Goal: Information Seeking & Learning: Learn about a topic

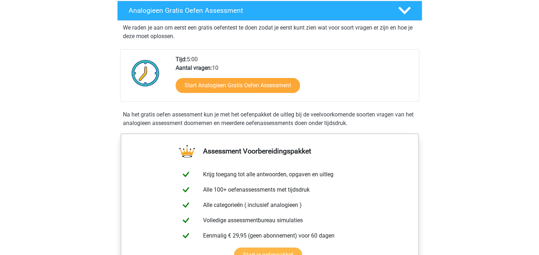
scroll to position [71, 0]
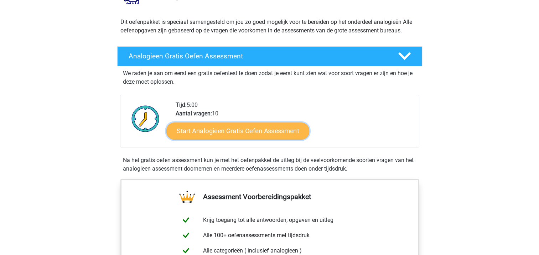
click at [227, 133] on link "Start Analogieen Gratis Oefen Assessment" at bounding box center [237, 130] width 143 height 17
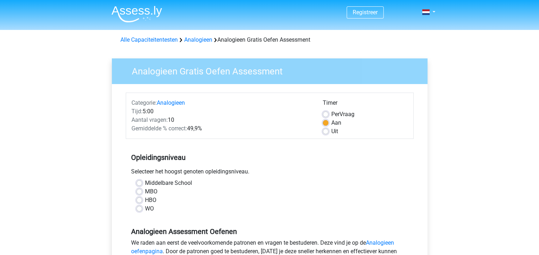
click at [145, 200] on label "HBO" at bounding box center [150, 200] width 11 height 9
click at [139, 200] on input "HBO" at bounding box center [139, 199] width 6 height 7
radio input "true"
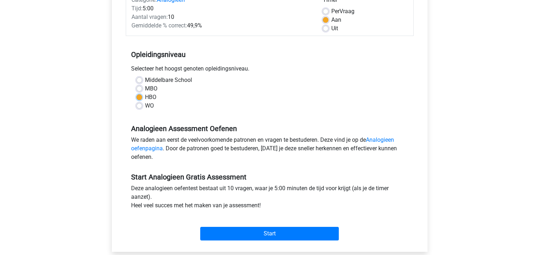
scroll to position [107, 0]
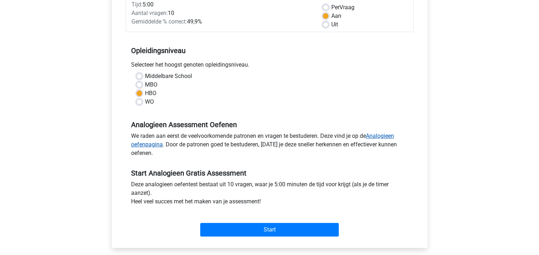
click at [380, 135] on link "Analogieen oefenpagina" at bounding box center [262, 139] width 263 height 15
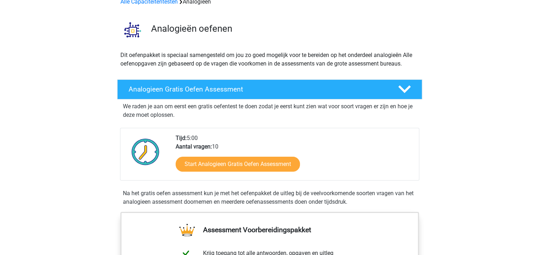
scroll to position [36, 0]
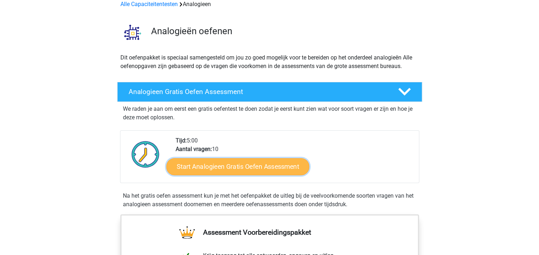
click at [218, 168] on link "Start Analogieen Gratis Oefen Assessment" at bounding box center [237, 166] width 143 height 17
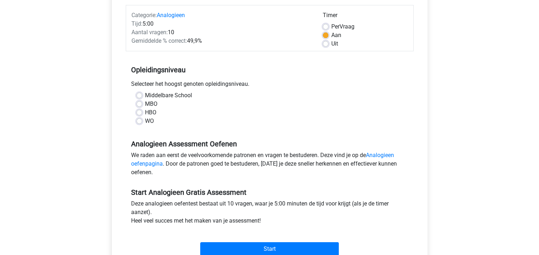
scroll to position [107, 0]
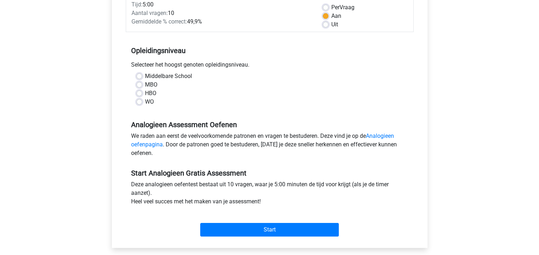
click at [145, 92] on label "HBO" at bounding box center [150, 93] width 11 height 9
click at [138, 92] on input "HBO" at bounding box center [139, 92] width 6 height 7
radio input "true"
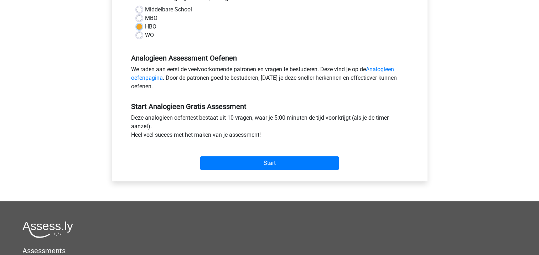
scroll to position [178, 0]
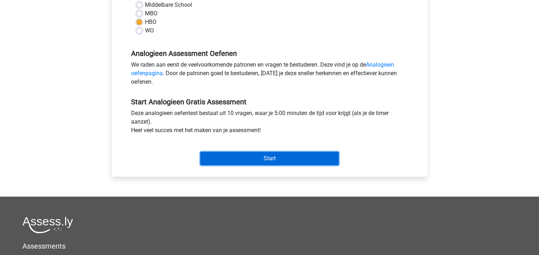
click at [264, 160] on input "Start" at bounding box center [269, 159] width 139 height 14
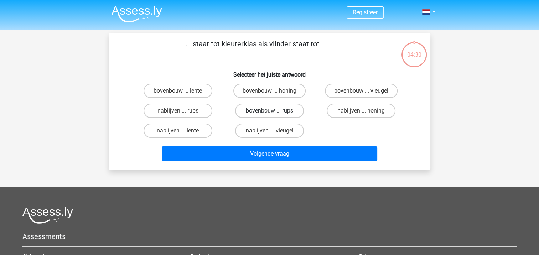
click at [259, 110] on label "bovenbouw ... rups" at bounding box center [269, 111] width 69 height 14
click at [269, 111] on input "bovenbouw ... rups" at bounding box center [271, 113] width 5 height 5
radio input "true"
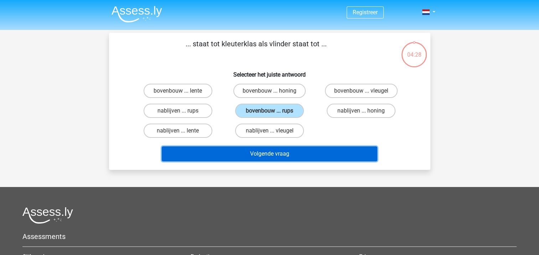
click at [265, 153] on button "Volgende vraag" at bounding box center [269, 153] width 215 height 15
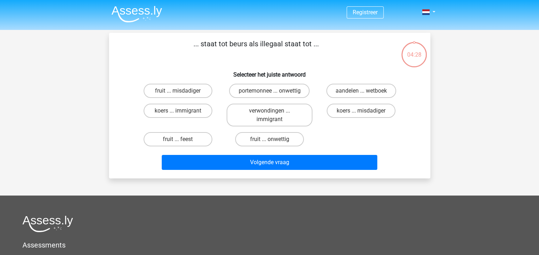
scroll to position [33, 0]
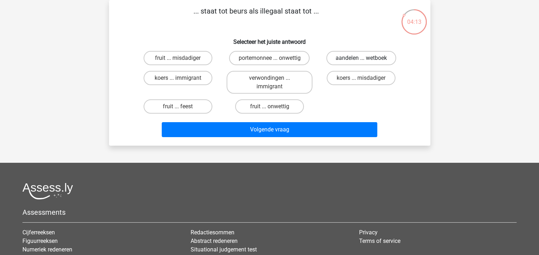
click at [353, 59] on label "aandelen ... wetboek" at bounding box center [361, 58] width 70 height 14
click at [361, 59] on input "aandelen ... wetboek" at bounding box center [363, 60] width 5 height 5
radio input "true"
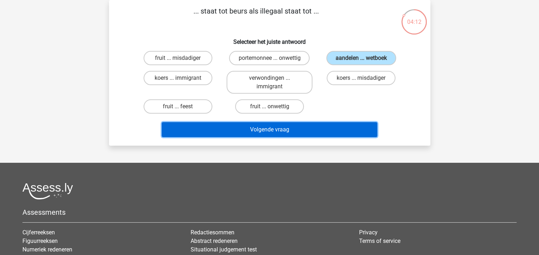
click at [269, 132] on button "Volgende vraag" at bounding box center [269, 129] width 215 height 15
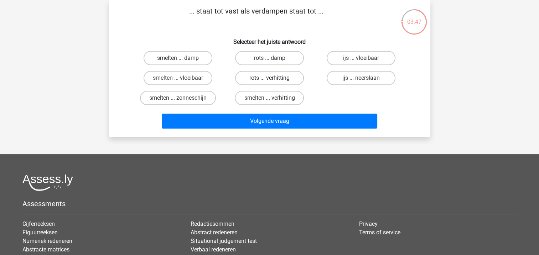
click at [259, 79] on label "rots ... verhitting" at bounding box center [269, 78] width 69 height 14
click at [269, 79] on input "rots ... verhitting" at bounding box center [271, 80] width 5 height 5
radio input "true"
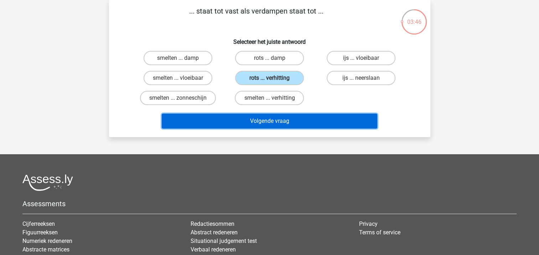
click at [266, 123] on button "Volgende vraag" at bounding box center [269, 121] width 215 height 15
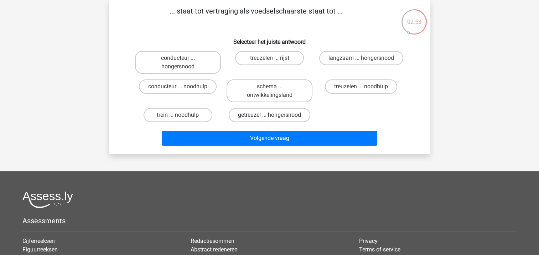
click at [256, 115] on label "getreuzel ... hongersnood" at bounding box center [270, 115] width 82 height 14
click at [269, 115] on input "getreuzel ... hongersnood" at bounding box center [271, 117] width 5 height 5
radio input "true"
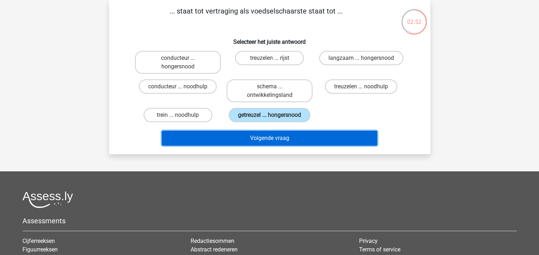
click at [264, 138] on button "Volgende vraag" at bounding box center [269, 138] width 215 height 15
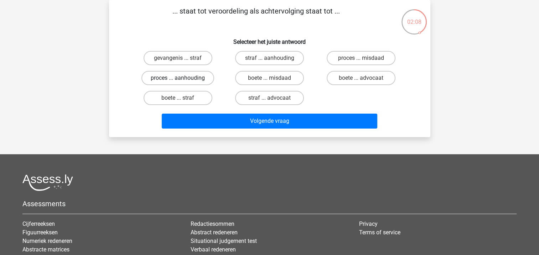
click at [177, 80] on label "proces ... aanhouding" at bounding box center [177, 78] width 73 height 14
click at [178, 80] on input "proces ... aanhouding" at bounding box center [180, 80] width 5 height 5
radio input "true"
click at [348, 56] on label "proces ... misdaad" at bounding box center [361, 58] width 69 height 14
click at [361, 58] on input "proces ... misdaad" at bounding box center [363, 60] width 5 height 5
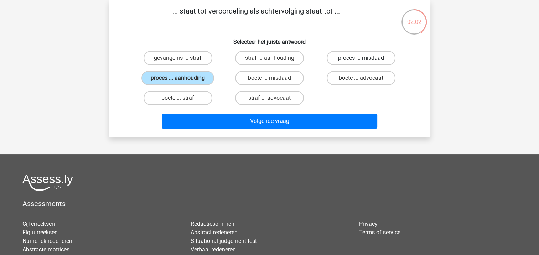
radio input "true"
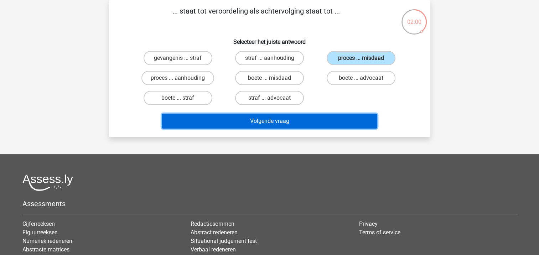
click at [266, 121] on button "Volgende vraag" at bounding box center [269, 121] width 215 height 15
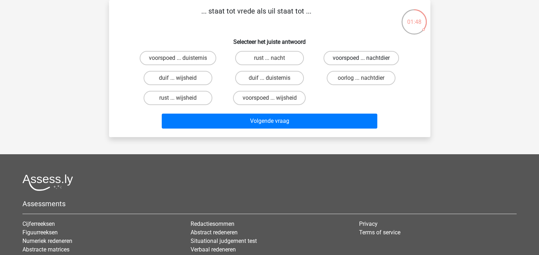
click at [351, 58] on label "voorspoed ... nachtdier" at bounding box center [360, 58] width 75 height 14
click at [361, 58] on input "voorspoed ... nachtdier" at bounding box center [363, 60] width 5 height 5
radio input "true"
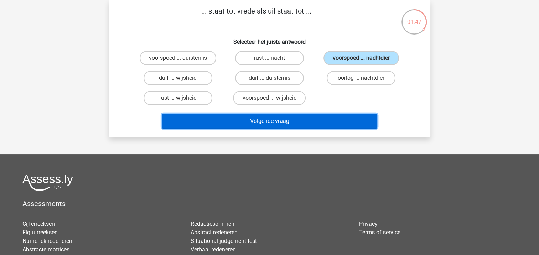
click at [259, 119] on button "Volgende vraag" at bounding box center [269, 121] width 215 height 15
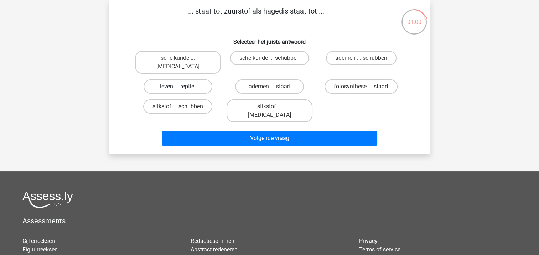
click at [165, 79] on label "leven ... reptiel" at bounding box center [178, 86] width 69 height 14
click at [178, 87] on input "leven ... reptiel" at bounding box center [180, 89] width 5 height 5
radio input "true"
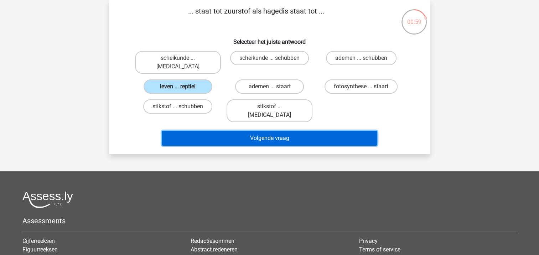
click at [277, 131] on button "Volgende vraag" at bounding box center [269, 138] width 215 height 15
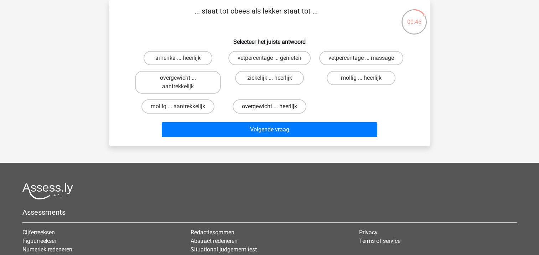
click at [265, 107] on label "overgewicht ... heerlijk" at bounding box center [270, 106] width 74 height 14
click at [269, 107] on input "overgewicht ... heerlijk" at bounding box center [271, 108] width 5 height 5
radio input "true"
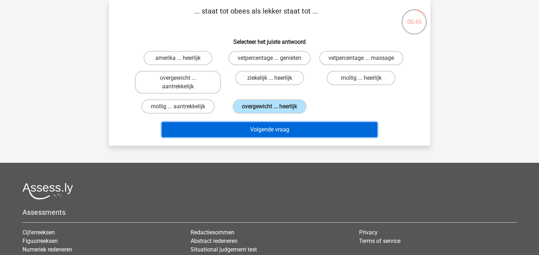
click at [277, 131] on button "Volgende vraag" at bounding box center [269, 129] width 215 height 15
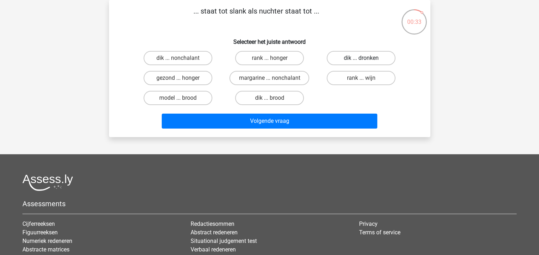
click at [358, 57] on label "dik ... dronken" at bounding box center [361, 58] width 69 height 14
click at [361, 58] on input "dik ... dronken" at bounding box center [363, 60] width 5 height 5
radio input "true"
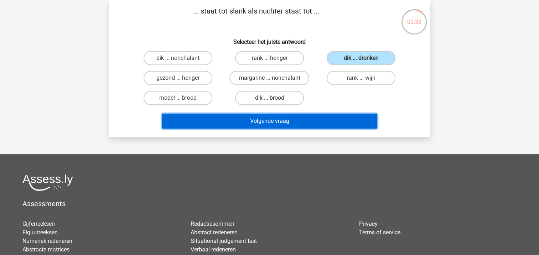
click at [272, 120] on button "Volgende vraag" at bounding box center [269, 121] width 215 height 15
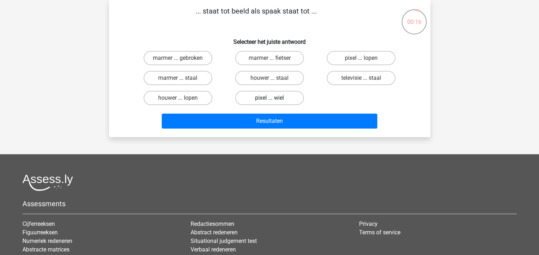
click at [264, 96] on label "pixel ... wiel" at bounding box center [269, 98] width 69 height 14
click at [269, 98] on input "pixel ... wiel" at bounding box center [271, 100] width 5 height 5
radio input "true"
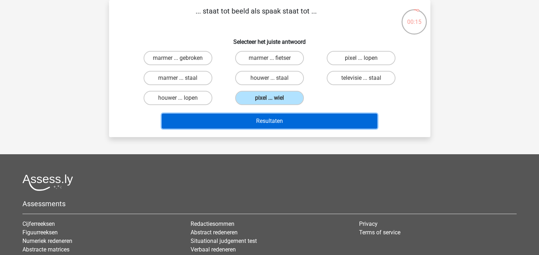
click at [262, 120] on button "Resultaten" at bounding box center [269, 121] width 215 height 15
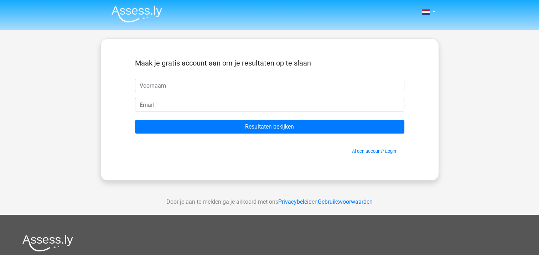
click at [195, 85] on input "text" at bounding box center [269, 86] width 269 height 14
type input "Annet"
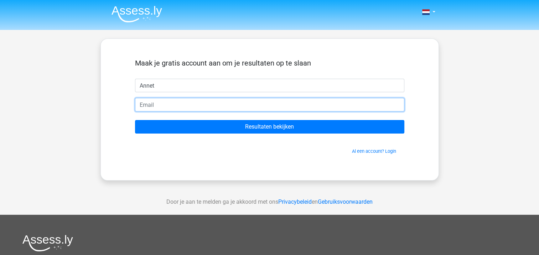
click at [177, 106] on input "email" at bounding box center [269, 105] width 269 height 14
type input "[EMAIL_ADDRESS][DOMAIN_NAME]"
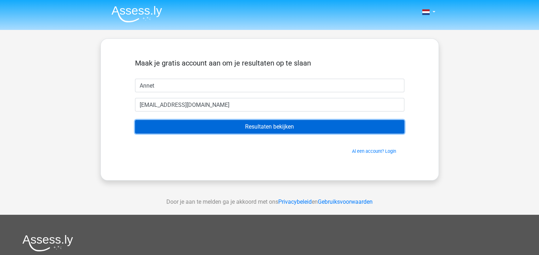
click at [262, 126] on input "Resultaten bekijken" at bounding box center [269, 127] width 269 height 14
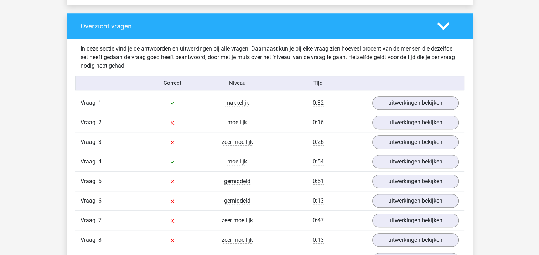
scroll to position [499, 0]
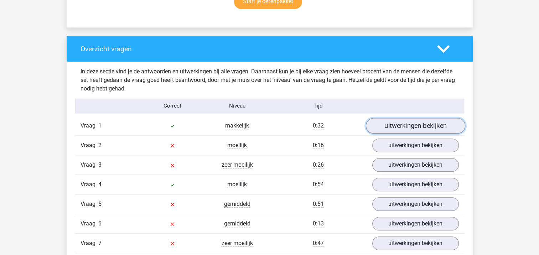
click at [397, 125] on link "uitwerkingen bekijken" at bounding box center [414, 126] width 99 height 16
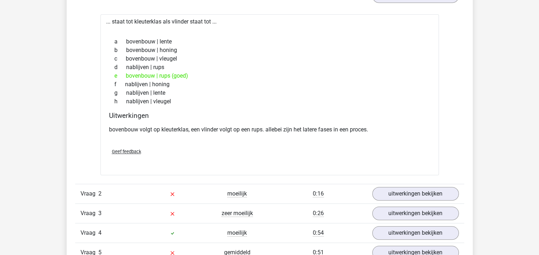
scroll to position [641, 0]
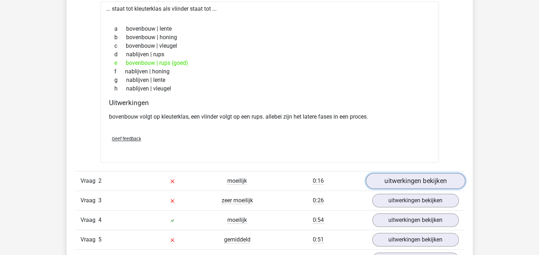
click at [396, 180] on link "uitwerkingen bekijken" at bounding box center [414, 181] width 99 height 16
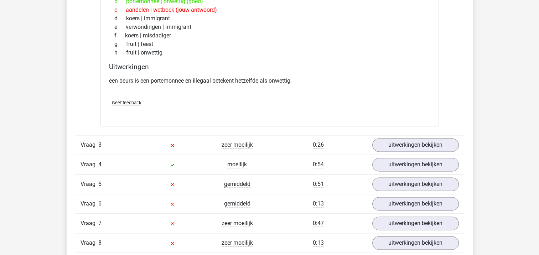
scroll to position [890, 0]
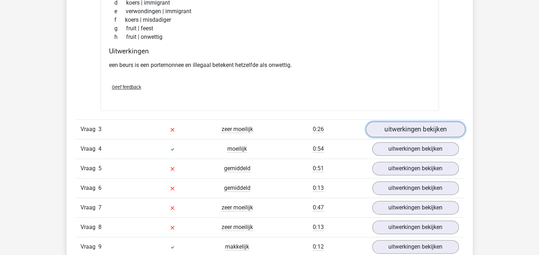
click at [390, 127] on link "uitwerkingen bekijken" at bounding box center [414, 129] width 99 height 16
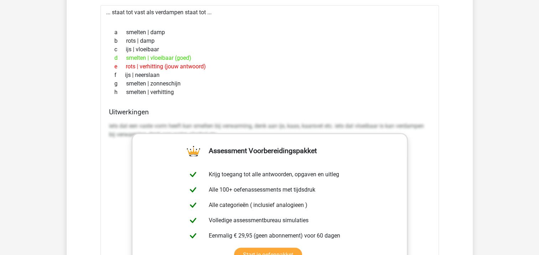
scroll to position [1033, 0]
click at [261, 108] on h4 "Uitwerkingen" at bounding box center [269, 112] width 321 height 8
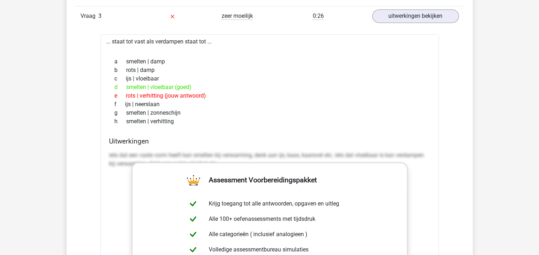
scroll to position [961, 0]
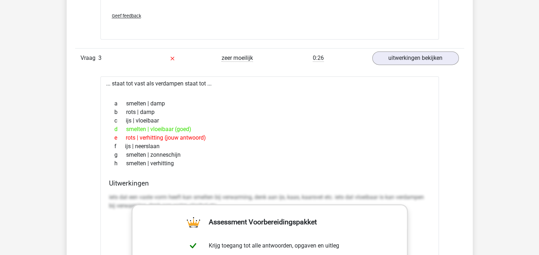
click at [367, 131] on div "d smelten | vloeibaar (goed)" at bounding box center [269, 129] width 321 height 9
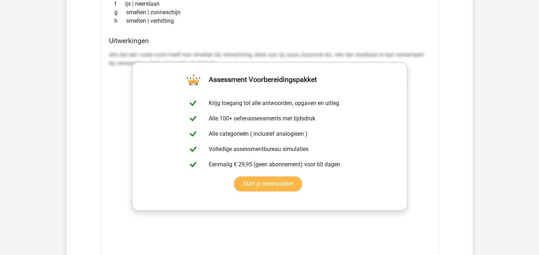
scroll to position [1139, 0]
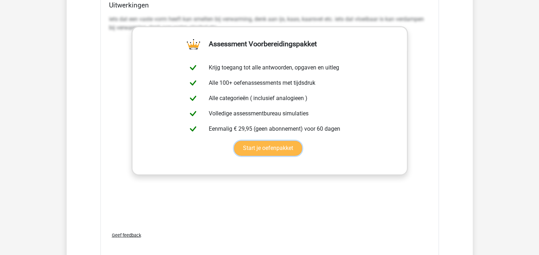
click at [254, 148] on link "Start je oefenpakket" at bounding box center [268, 148] width 68 height 15
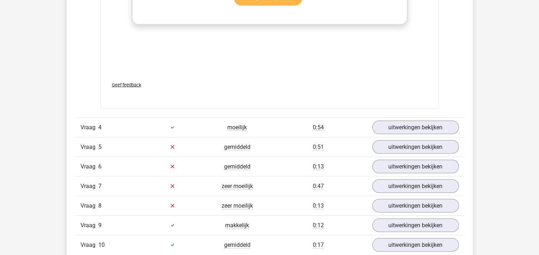
scroll to position [1318, 0]
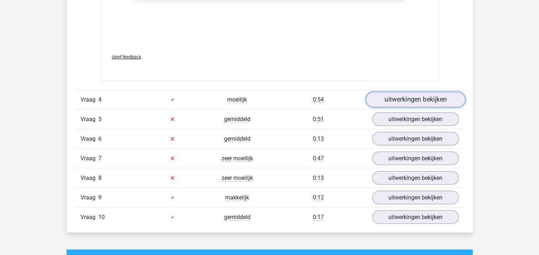
click at [390, 97] on link "uitwerkingen bekijken" at bounding box center [414, 100] width 99 height 16
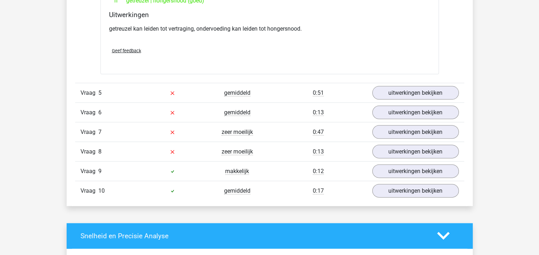
scroll to position [1531, 0]
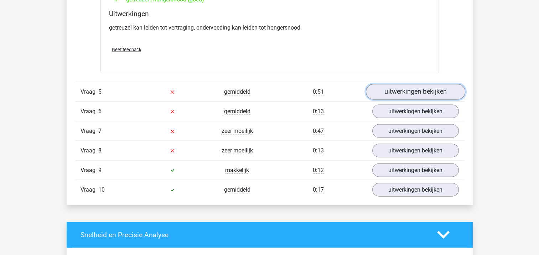
click at [393, 90] on link "uitwerkingen bekijken" at bounding box center [414, 92] width 99 height 16
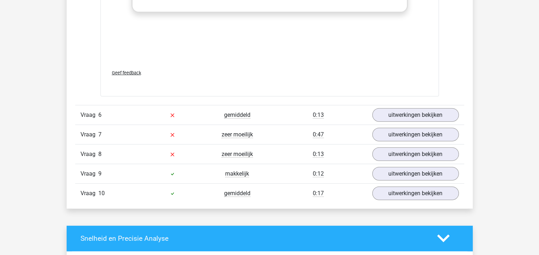
scroll to position [1923, 0]
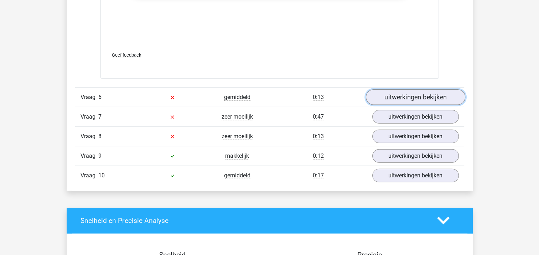
click at [414, 95] on link "uitwerkingen bekijken" at bounding box center [414, 97] width 99 height 16
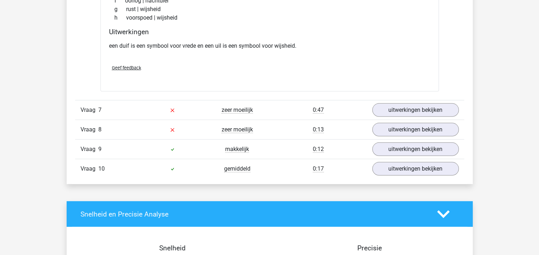
scroll to position [2137, 0]
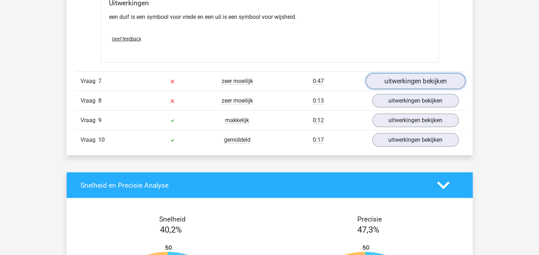
click at [412, 80] on link "uitwerkingen bekijken" at bounding box center [414, 81] width 99 height 16
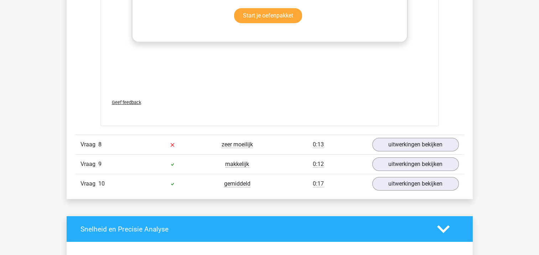
scroll to position [2493, 0]
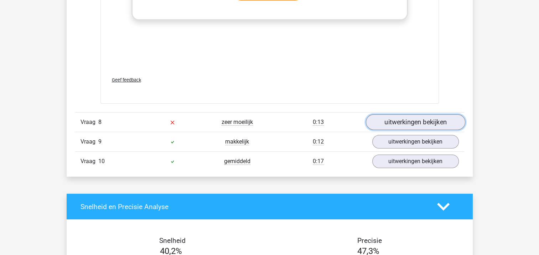
click at [394, 120] on link "uitwerkingen bekijken" at bounding box center [414, 123] width 99 height 16
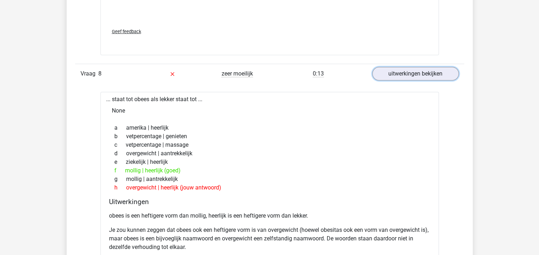
scroll to position [2599, 0]
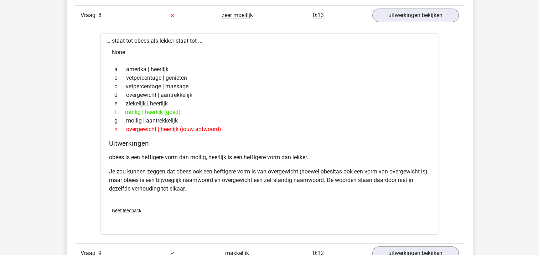
click at [207, 155] on p "obees is een heftigere vorm dan mollig, heerlijk is een heftigere vorm dan lekk…" at bounding box center [269, 157] width 321 height 9
click at [252, 155] on p "obees is een heftigere vorm dan mollig, heerlijk is een heftigere vorm dan lekk…" at bounding box center [269, 157] width 321 height 9
click at [327, 155] on p "obees is een heftigere vorm dan mollig, heerlijk is een heftigere vorm dan lekk…" at bounding box center [269, 157] width 321 height 9
click at [230, 169] on p "Je zou kunnen zeggen dat obees ook een heftigere vorm is van overgewicht (hoewe…" at bounding box center [269, 180] width 321 height 26
click at [277, 171] on p "Je zou kunnen zeggen dat obees ook een heftigere vorm is van overgewicht (hoewe…" at bounding box center [269, 180] width 321 height 26
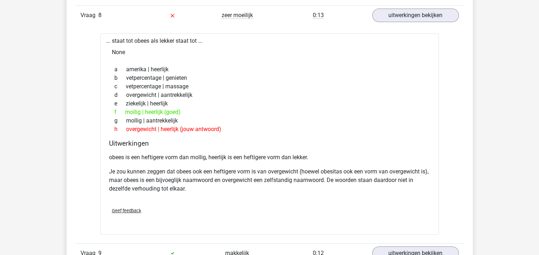
click at [232, 176] on p "Je zou kunnen zeggen dat obees ook een heftigere vorm is van overgewicht (hoewe…" at bounding box center [269, 180] width 321 height 26
click at [302, 179] on p "Je zou kunnen zeggen dat obees ook een heftigere vorm is van overgewicht (hoewe…" at bounding box center [269, 180] width 321 height 26
click at [355, 179] on p "Je zou kunnen zeggen dat obees ook een heftigere vorm is van overgewicht (hoewe…" at bounding box center [269, 180] width 321 height 26
click at [191, 187] on p "Je zou kunnen zeggen dat obees ook een heftigere vorm is van overgewicht (hoewe…" at bounding box center [269, 180] width 321 height 26
click at [200, 155] on p "obees is een heftigere vorm dan mollig, heerlijk is een heftigere vorm dan lekk…" at bounding box center [269, 157] width 321 height 9
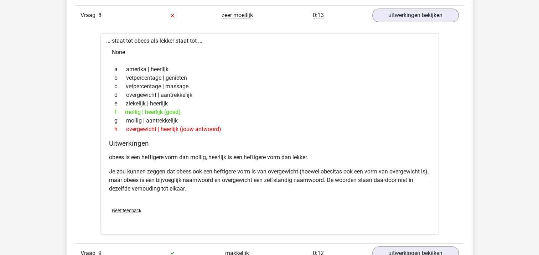
click at [301, 153] on p "obees is een heftigere vorm dan mollig, heerlijk is een heftigere vorm dan lekk…" at bounding box center [269, 157] width 321 height 9
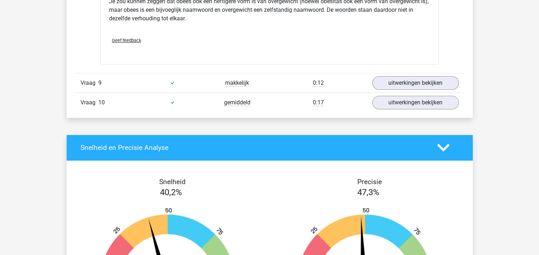
scroll to position [2777, 0]
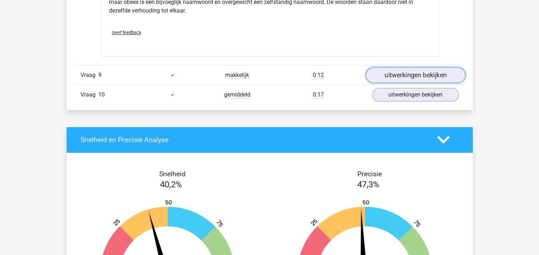
click at [408, 72] on link "uitwerkingen bekijken" at bounding box center [414, 75] width 99 height 16
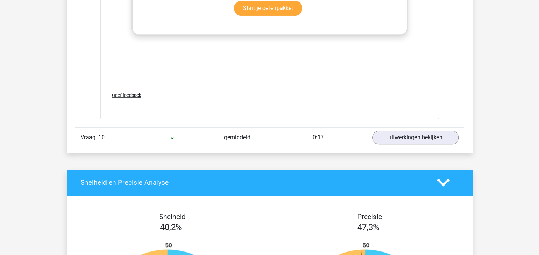
scroll to position [3134, 0]
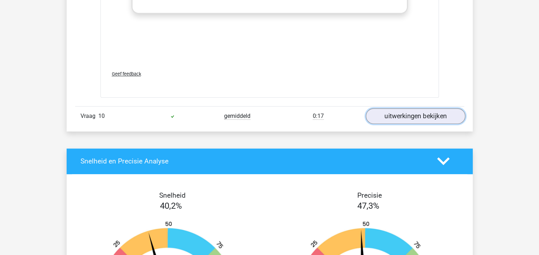
click at [399, 113] on link "uitwerkingen bekijken" at bounding box center [414, 116] width 99 height 16
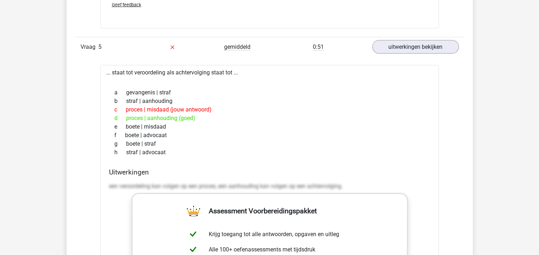
scroll to position [1460, 0]
